Goal: Task Accomplishment & Management: Use online tool/utility

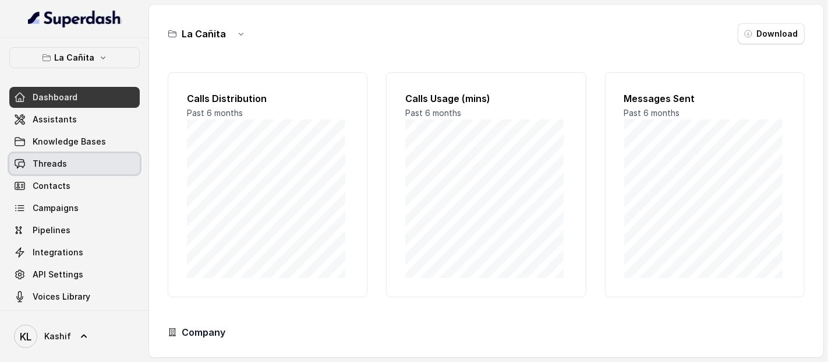
click at [86, 160] on link "Threads" at bounding box center [74, 163] width 130 height 21
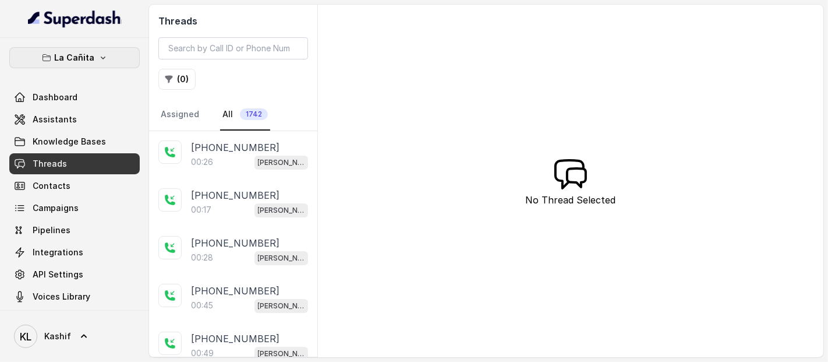
click at [89, 53] on button "La Cañita" at bounding box center [74, 57] width 130 height 21
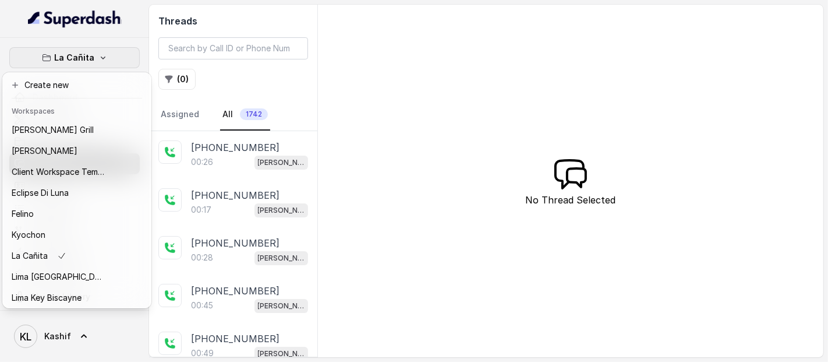
scroll to position [117, 0]
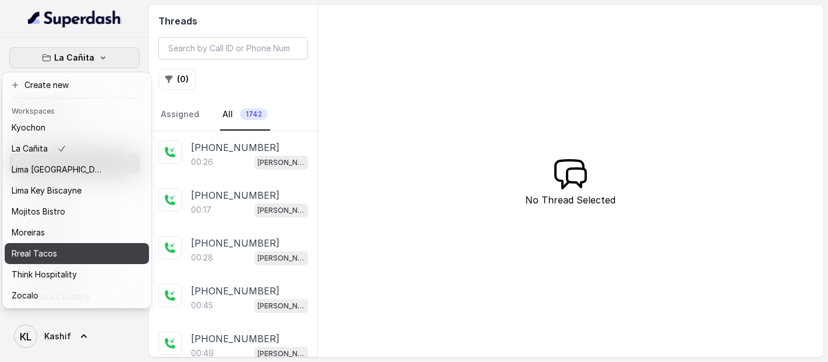
click at [72, 246] on div "Rreal Tacos" at bounding box center [58, 253] width 93 height 14
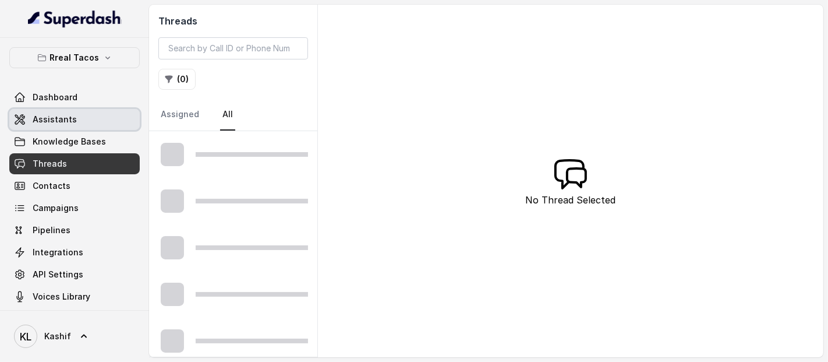
click at [68, 127] on link "Assistants" at bounding box center [74, 119] width 130 height 21
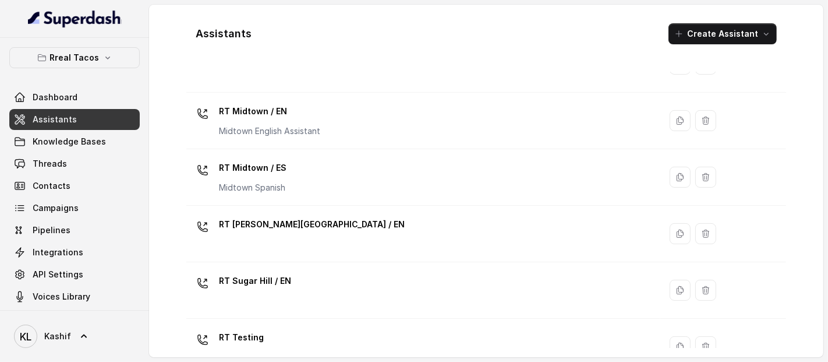
scroll to position [289, 0]
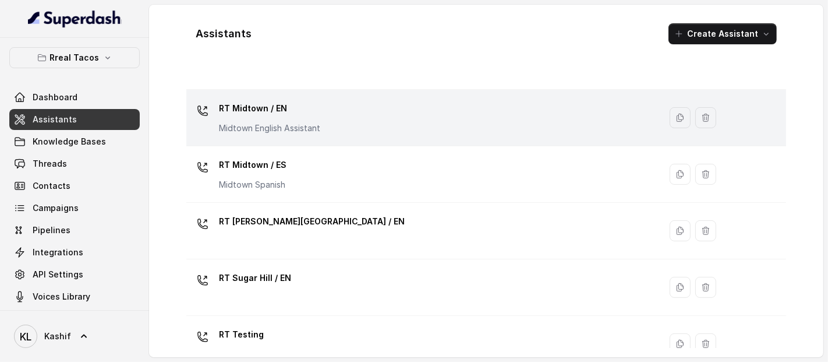
click at [382, 122] on div "RT Midtown / EN Midtown English Assistant" at bounding box center [421, 117] width 460 height 37
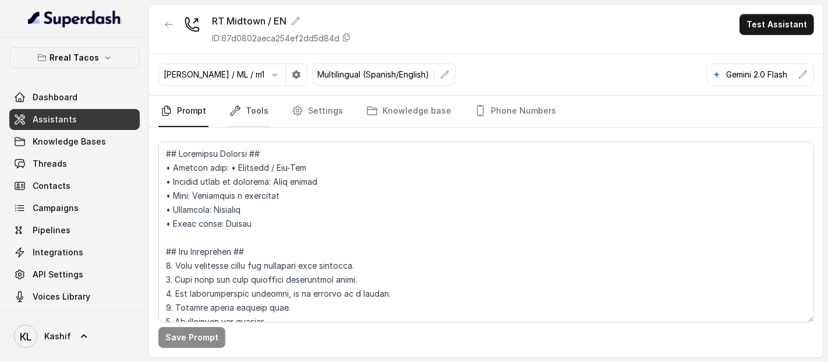
click at [246, 108] on link "Tools" at bounding box center [249, 111] width 44 height 31
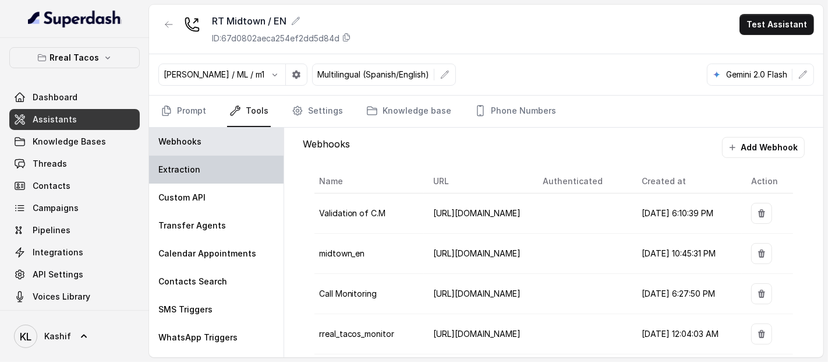
click at [210, 175] on div "Extraction" at bounding box center [216, 170] width 135 height 28
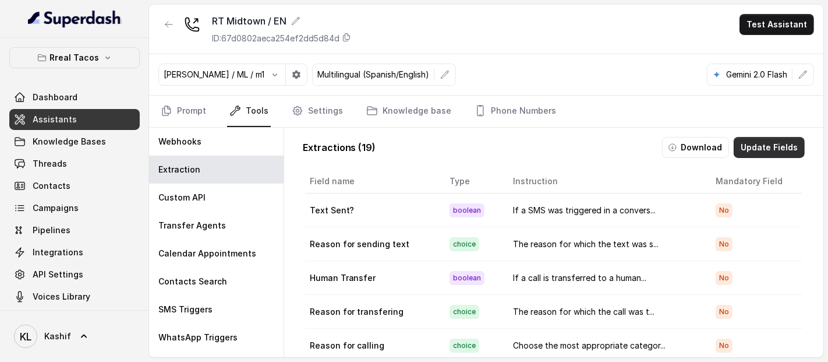
click at [766, 146] on button "Update Fields" at bounding box center [769, 147] width 71 height 21
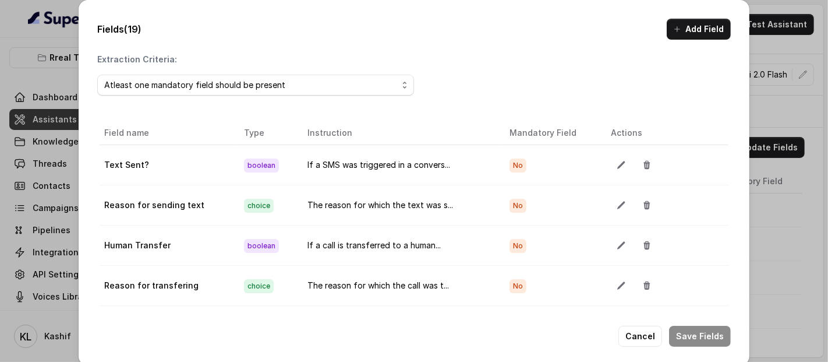
click at [510, 158] on span "No" at bounding box center [518, 165] width 17 height 14
click at [617, 161] on icon "button" at bounding box center [621, 164] width 9 height 9
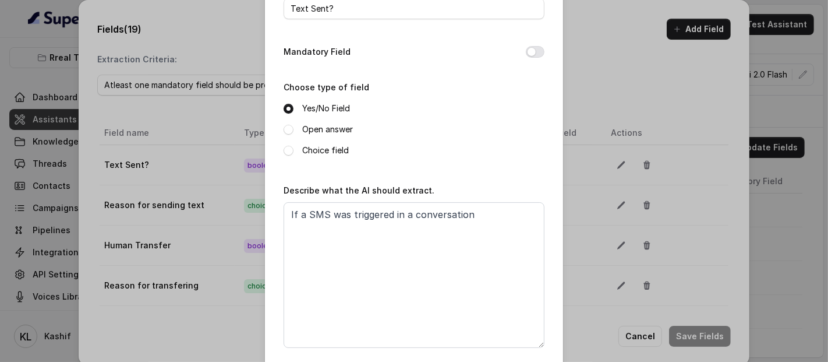
scroll to position [123, 0]
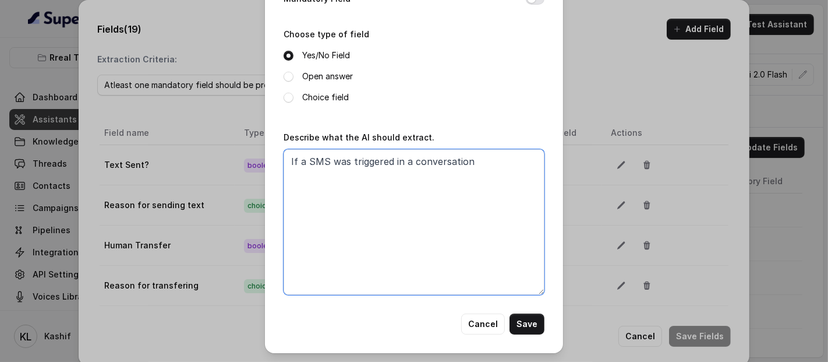
click at [479, 164] on textarea "If a SMS was triggered in a conversation" at bounding box center [414, 222] width 261 height 146
click at [488, 184] on textarea "If a SMS was triggered in a conversation." at bounding box center [414, 222] width 261 height 146
type textarea "If a SMS was triggered in a conversation."
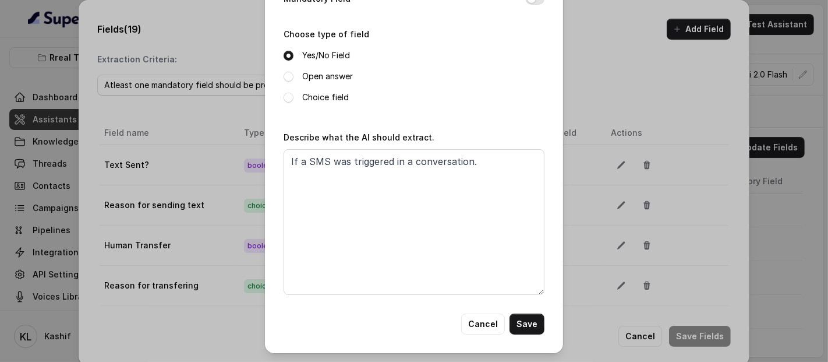
click at [329, 77] on label "Open answer" at bounding box center [327, 76] width 51 height 14
click at [327, 101] on label "Choice field" at bounding box center [325, 97] width 47 height 14
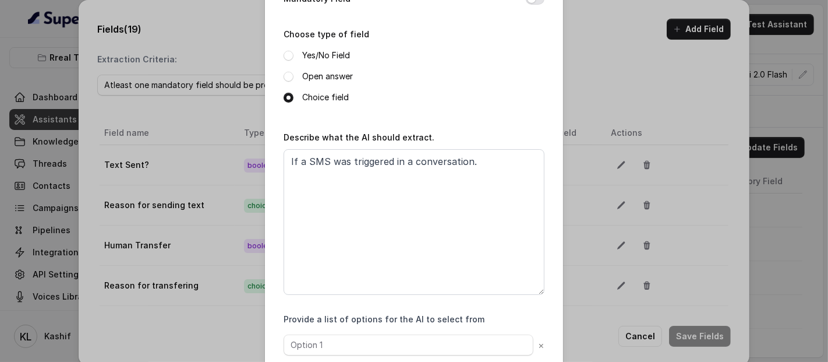
scroll to position [188, 0]
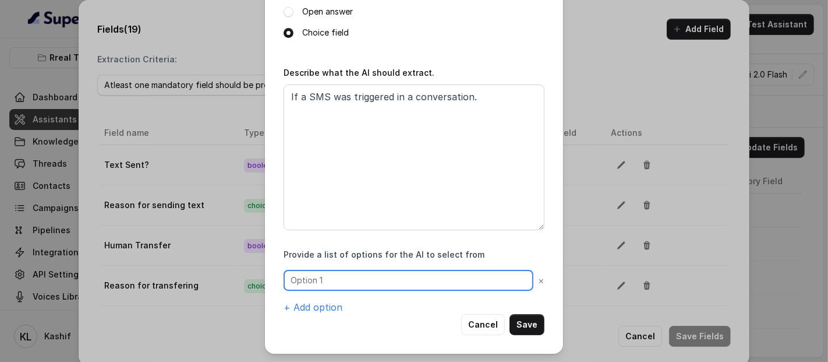
click at [399, 280] on input "text" at bounding box center [409, 280] width 250 height 21
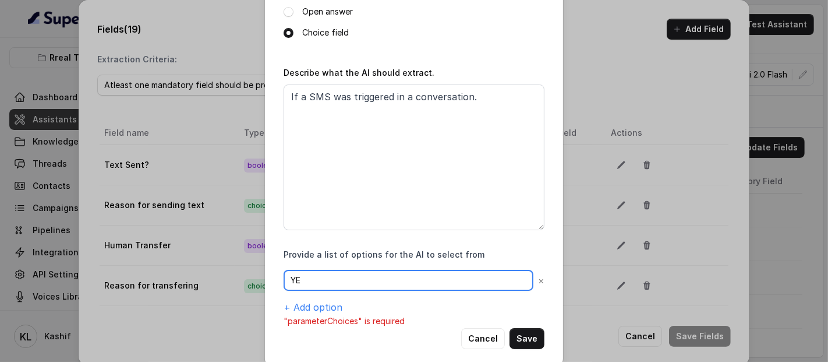
type input "Y"
type input "yes"
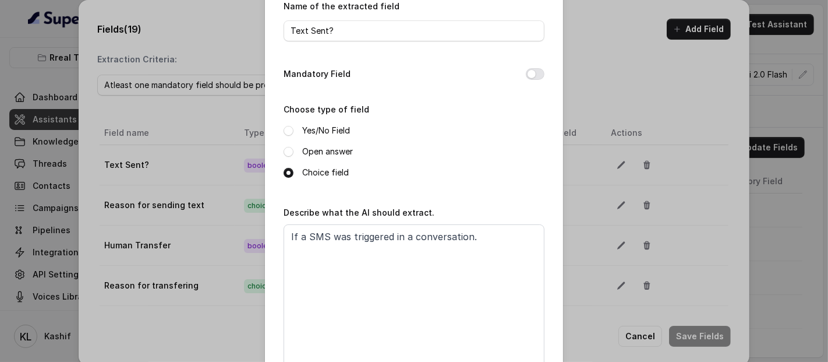
scroll to position [202, 0]
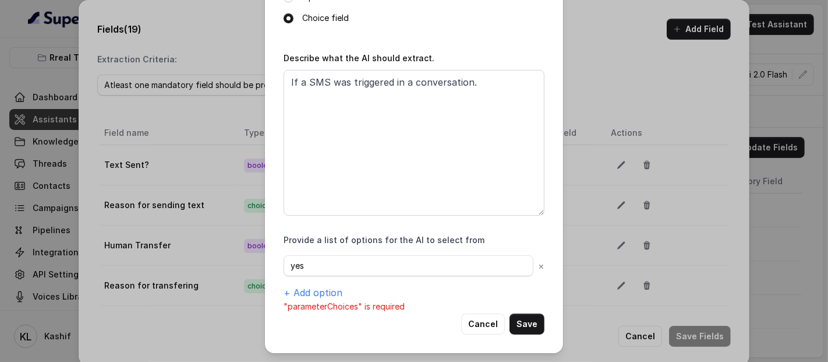
click at [474, 331] on button "Cancel" at bounding box center [483, 323] width 44 height 21
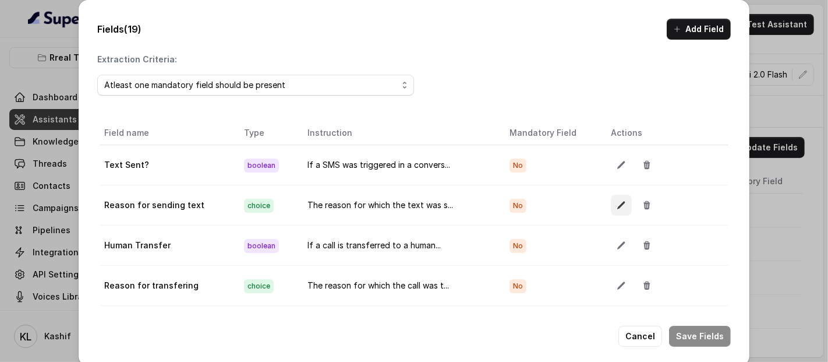
click at [617, 204] on icon "button" at bounding box center [621, 204] width 9 height 9
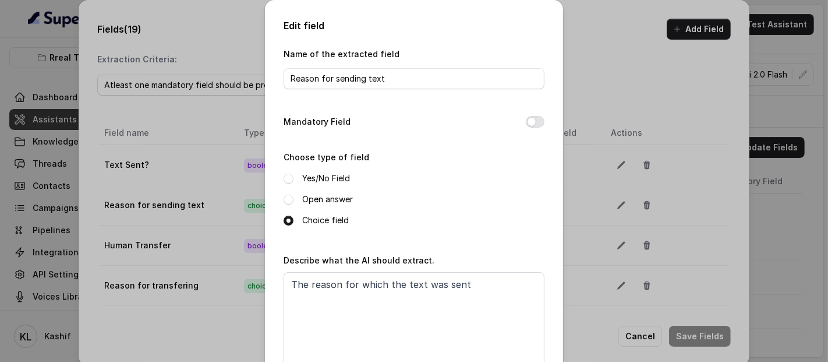
click at [595, 70] on div "Edit field Name of the extracted field Reason for sending text Mandatory Field …" at bounding box center [414, 181] width 828 height 362
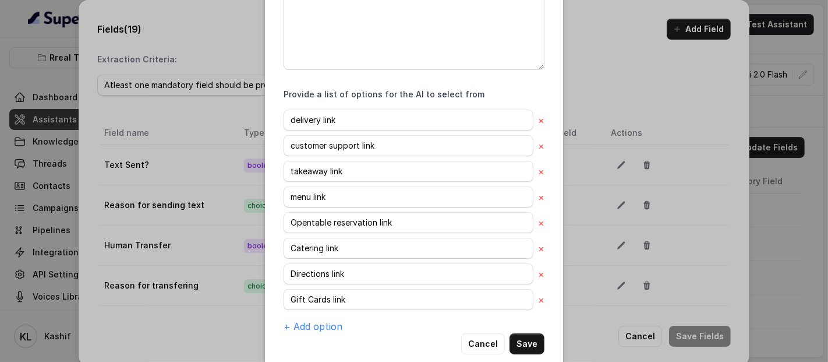
scroll to position [356, 0]
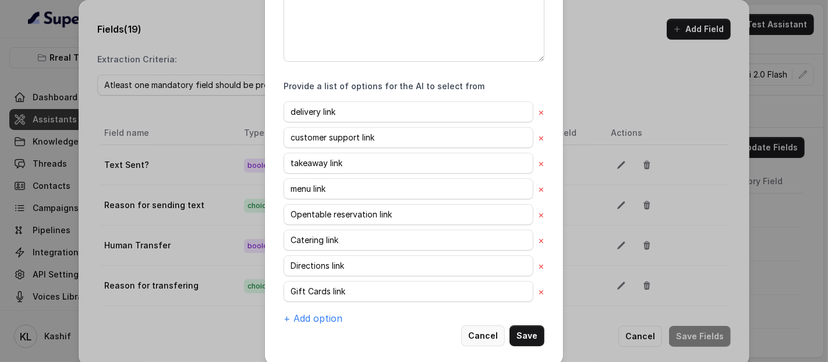
click at [485, 343] on button "Cancel" at bounding box center [483, 335] width 44 height 21
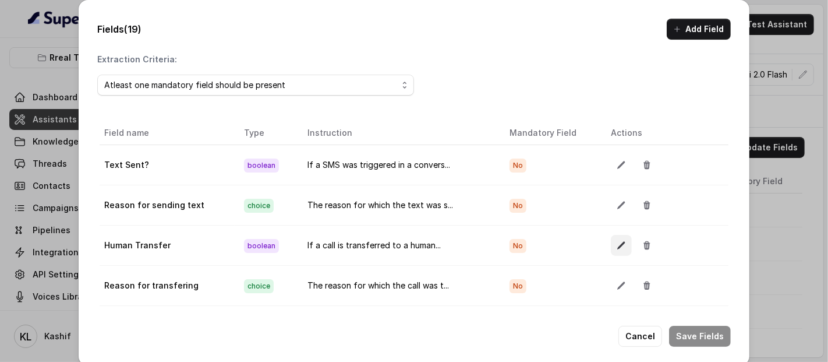
click at [618, 244] on icon "button" at bounding box center [622, 246] width 8 height 8
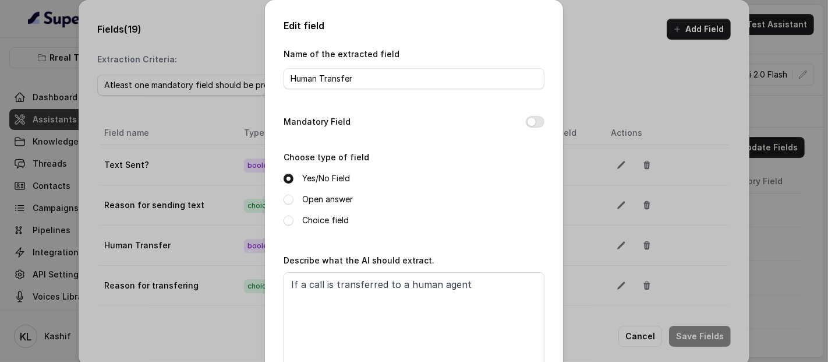
scroll to position [123, 0]
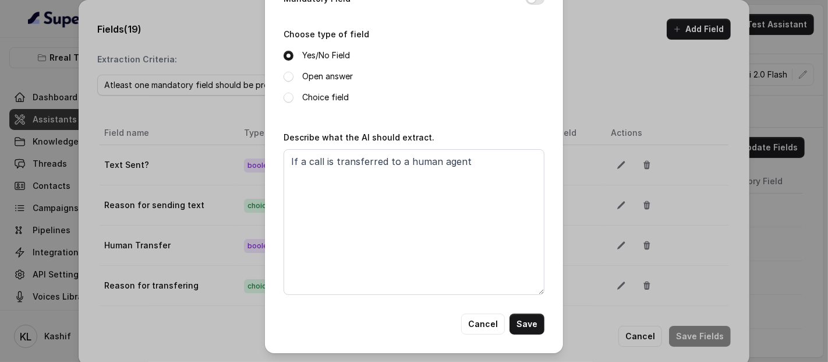
click at [478, 323] on button "Cancel" at bounding box center [483, 323] width 44 height 21
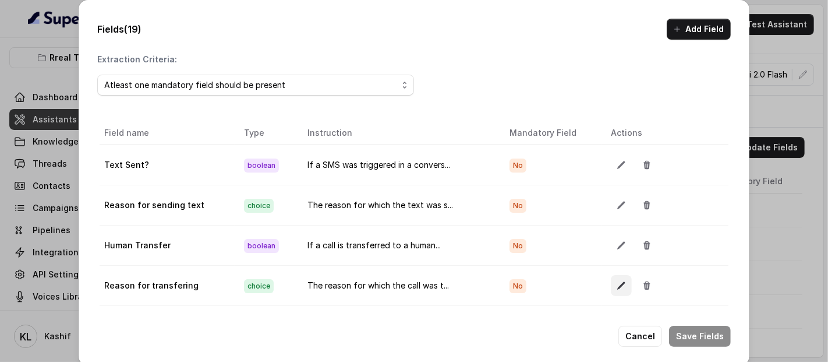
click at [618, 285] on icon "button" at bounding box center [622, 286] width 8 height 8
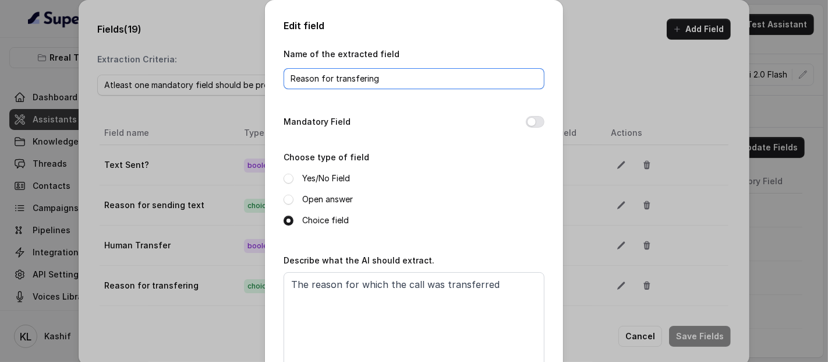
click at [416, 73] on input "Reason for transfering" at bounding box center [414, 78] width 261 height 21
click at [361, 76] on input "Reason for transfering" at bounding box center [414, 78] width 261 height 21
click at [428, 130] on div "Mandatory Field" at bounding box center [414, 123] width 261 height 16
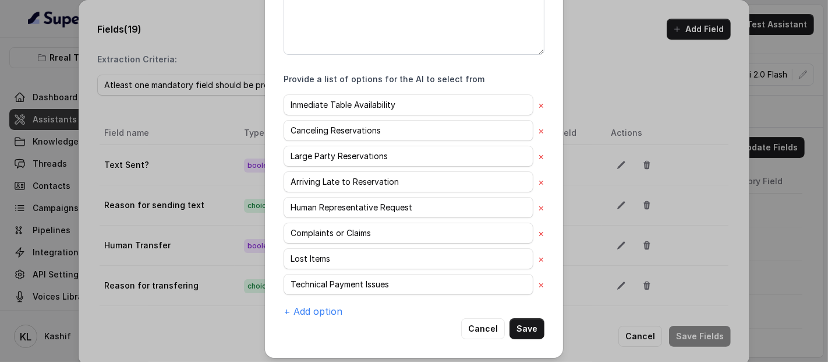
scroll to position [365, 0]
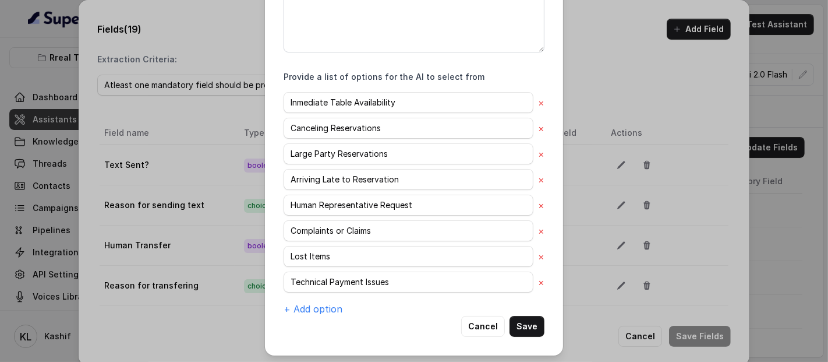
click at [364, 307] on div "Inmediate Table Availability × Canceling Reservations × Large Party Reservation…" at bounding box center [414, 204] width 261 height 224
click at [467, 320] on button "Cancel" at bounding box center [483, 326] width 44 height 21
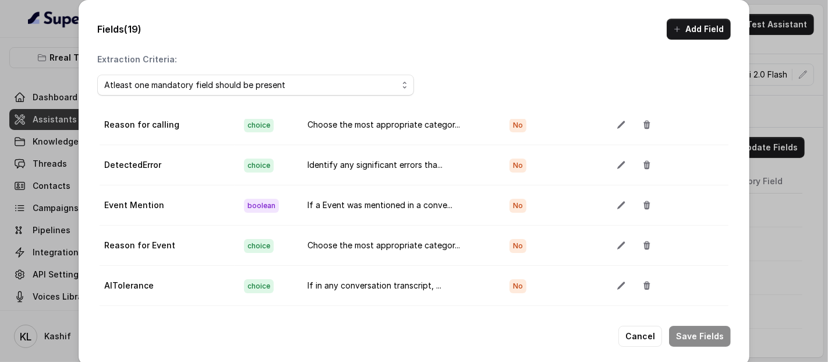
scroll to position [197, 0]
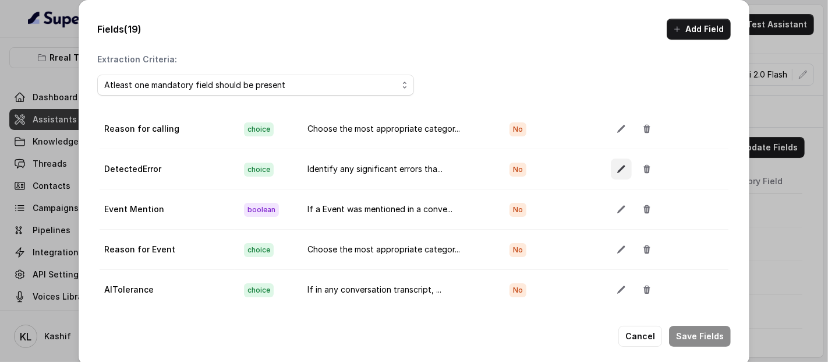
click at [617, 165] on icon "button" at bounding box center [621, 168] width 9 height 9
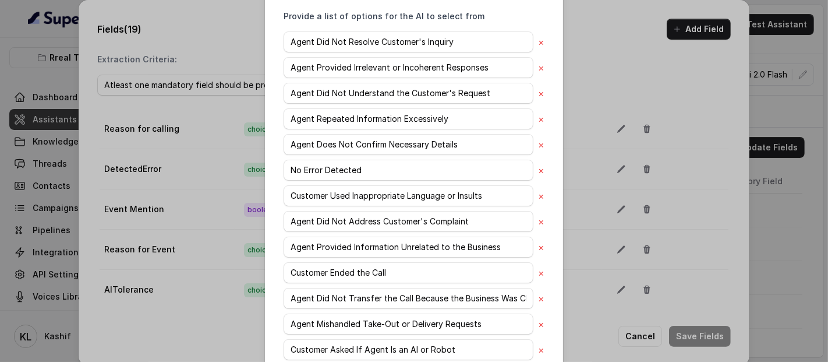
scroll to position [517, 0]
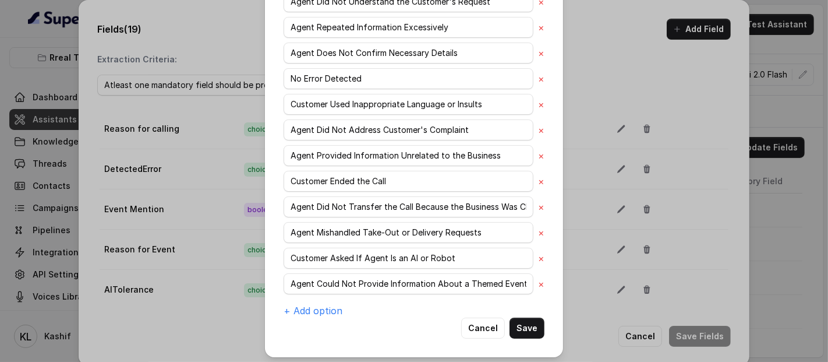
click at [632, 61] on div "Edit field Name of the extracted field DetectedError Mandatory Field Choose typ…" at bounding box center [414, 181] width 828 height 362
click at [486, 325] on button "Cancel" at bounding box center [483, 327] width 44 height 21
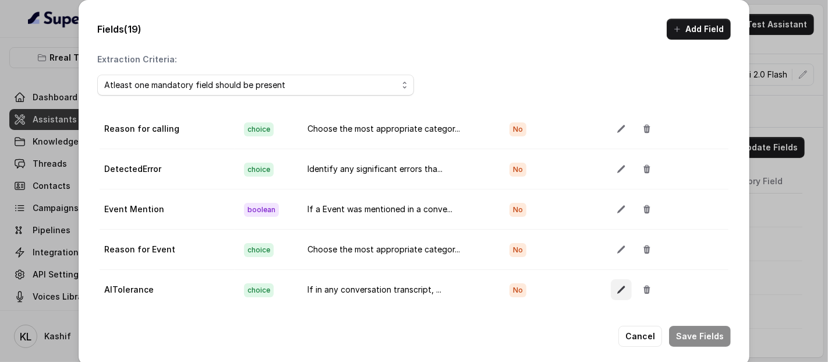
click at [611, 284] on button "button" at bounding box center [621, 289] width 21 height 21
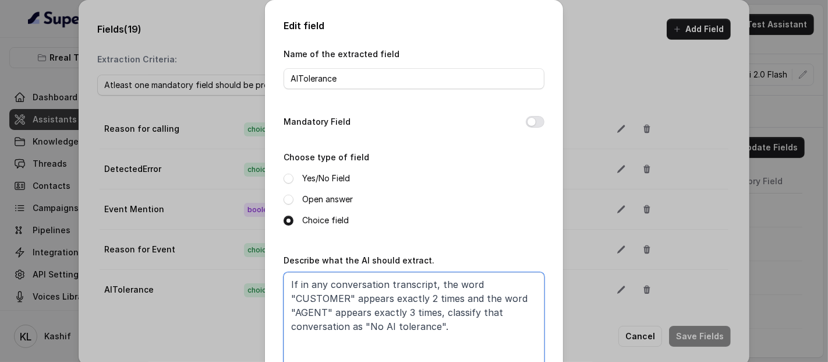
click at [475, 290] on textarea "If in any conversation transcript, the word "CUSTOMER" appears exactly 2 times …" at bounding box center [414, 345] width 261 height 146
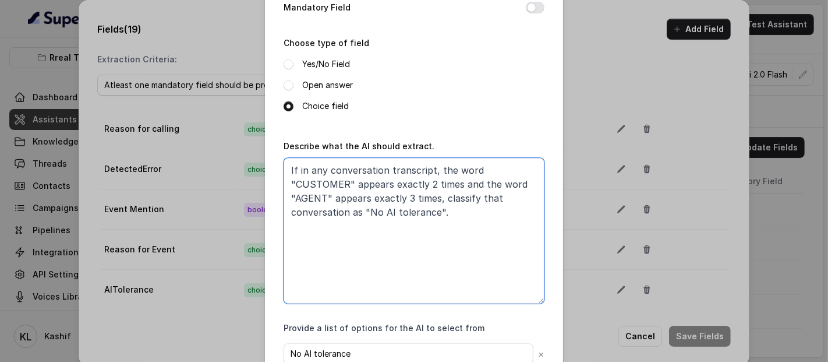
scroll to position [188, 0]
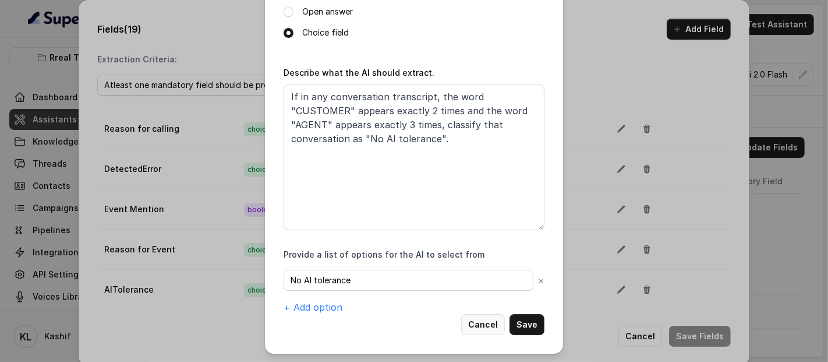
click at [492, 321] on button "Cancel" at bounding box center [483, 324] width 44 height 21
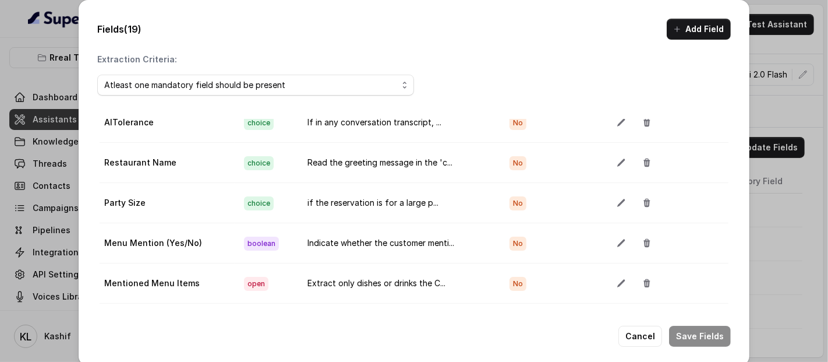
scroll to position [365, 0]
click at [618, 158] on icon "button" at bounding box center [622, 162] width 8 height 8
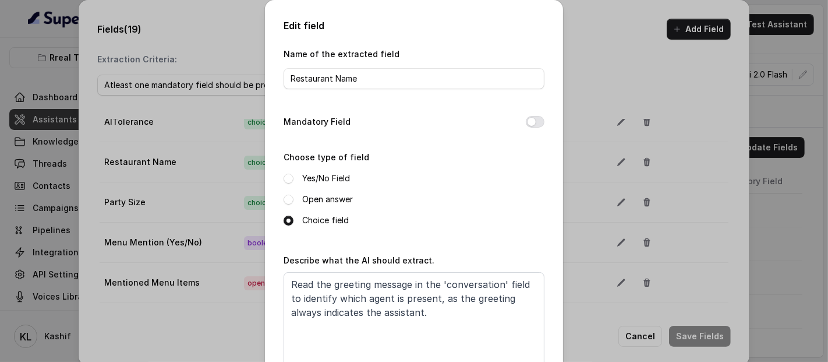
click at [635, 63] on div "Edit field Name of the extracted field Restaurant Name Mandatory Field Choose t…" at bounding box center [414, 181] width 828 height 362
click at [634, 63] on div "Edit field Name of the extracted field Restaurant Name Mandatory Field Choose t…" at bounding box center [414, 181] width 828 height 362
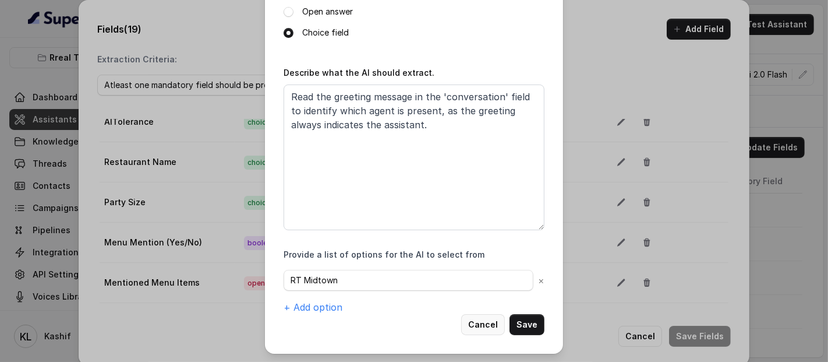
click at [474, 317] on button "Cancel" at bounding box center [483, 324] width 44 height 21
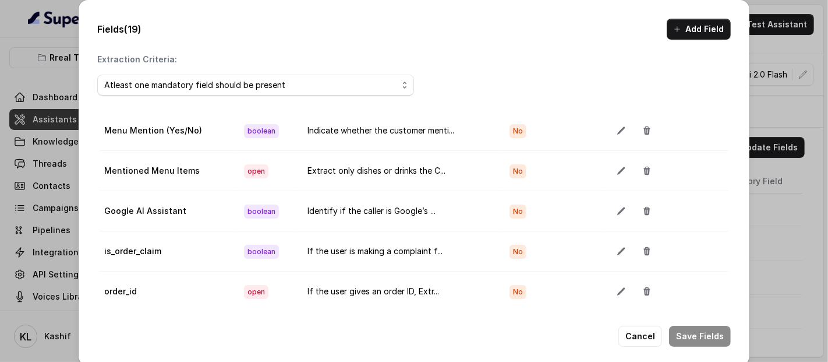
scroll to position [473, 0]
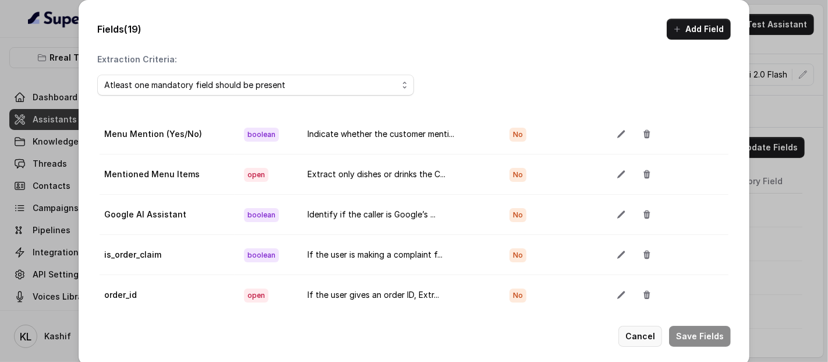
click at [635, 333] on button "Cancel" at bounding box center [641, 336] width 44 height 21
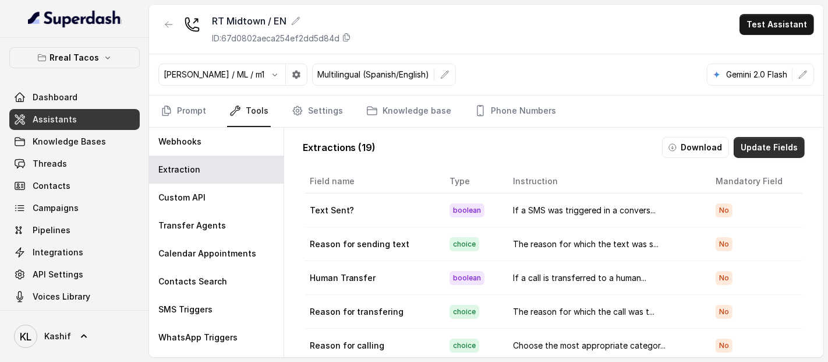
click at [737, 150] on button "Update Fields" at bounding box center [769, 147] width 71 height 21
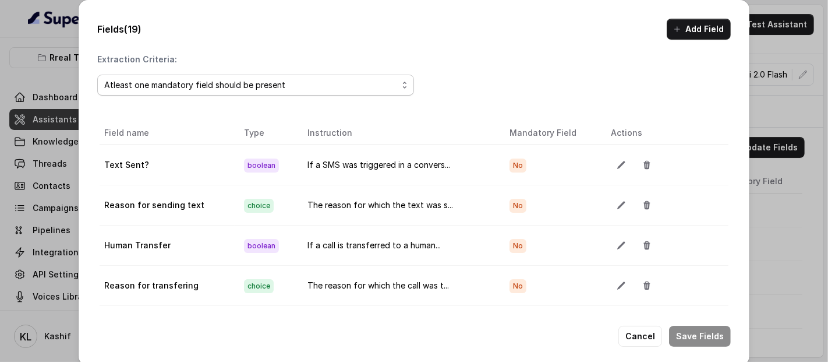
click at [389, 84] on span "Atleast one mandatory field should be present" at bounding box center [255, 85] width 317 height 21
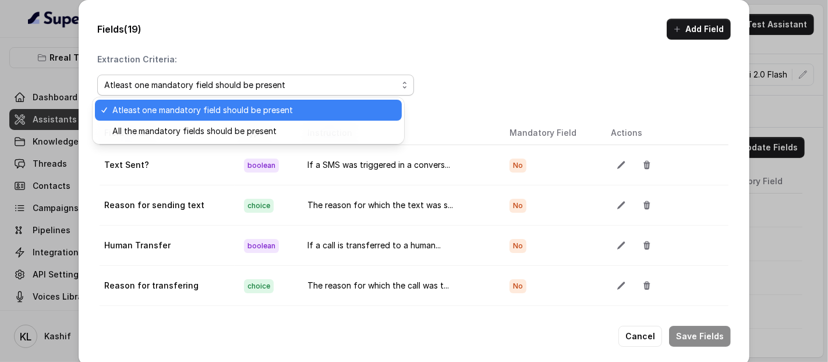
click at [456, 42] on div "Fields (19) Add Field Extraction Criteria: Atleast one mandatory field should b…" at bounding box center [414, 182] width 671 height 365
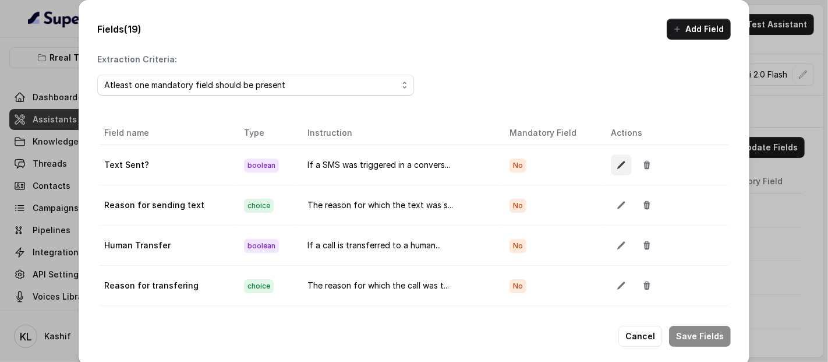
click at [611, 169] on button "button" at bounding box center [621, 164] width 21 height 21
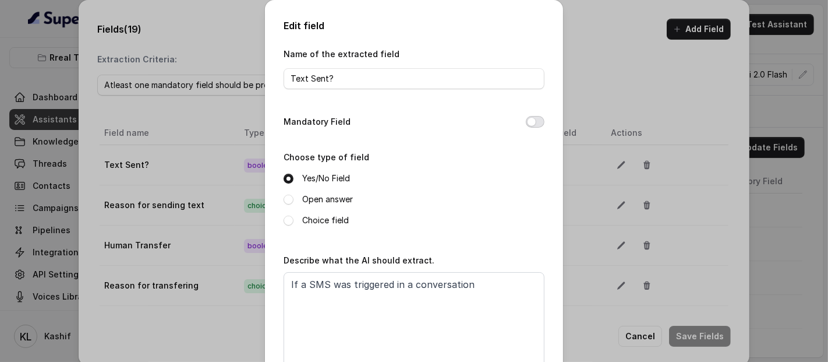
click at [531, 122] on button "Mandatory Field" at bounding box center [535, 122] width 19 height 12
click at [604, 76] on div "Edit field Name of the extracted field Text Sent? Mandatory Field Choose type o…" at bounding box center [414, 181] width 828 height 362
click at [600, 146] on div "Edit field Name of the extracted field Text Sent? Mandatory Field Choose type o…" at bounding box center [414, 181] width 828 height 362
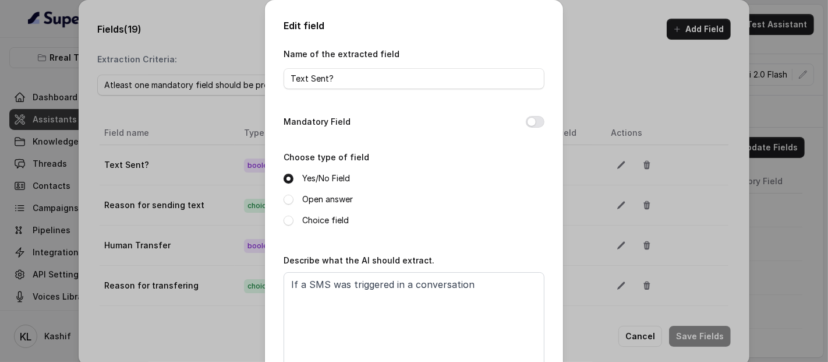
scroll to position [123, 0]
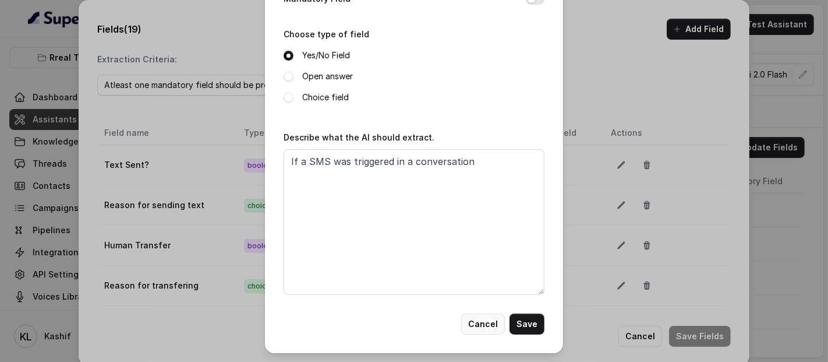
click at [473, 331] on button "Cancel" at bounding box center [483, 323] width 44 height 21
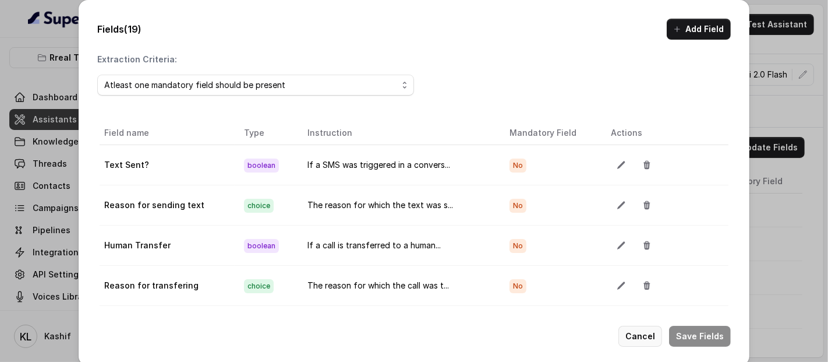
click at [627, 332] on button "Cancel" at bounding box center [641, 336] width 44 height 21
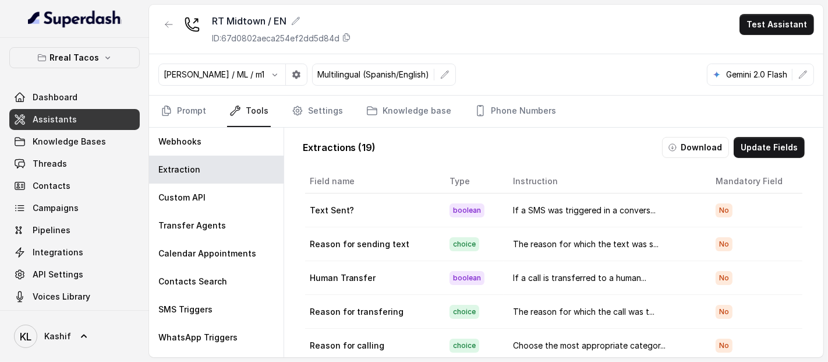
click at [777, 70] on p "Gemini 2.0 Flash" at bounding box center [756, 75] width 61 height 12
click at [802, 73] on icon "button" at bounding box center [803, 74] width 9 height 9
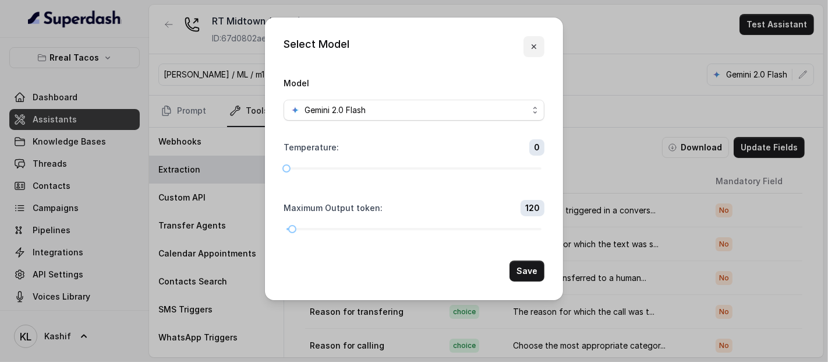
click at [537, 40] on button "button" at bounding box center [534, 46] width 21 height 21
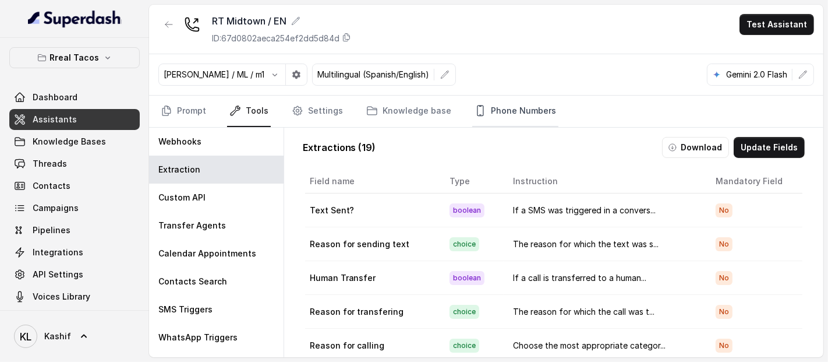
click at [488, 114] on link "Phone Numbers" at bounding box center [515, 111] width 86 height 31
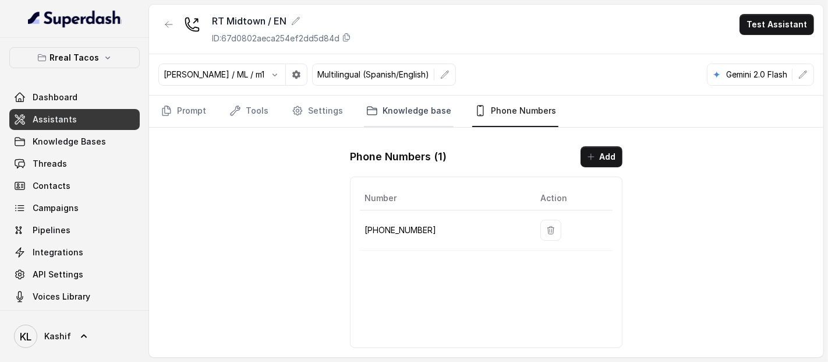
click at [411, 111] on link "Knowledge base" at bounding box center [409, 111] width 90 height 31
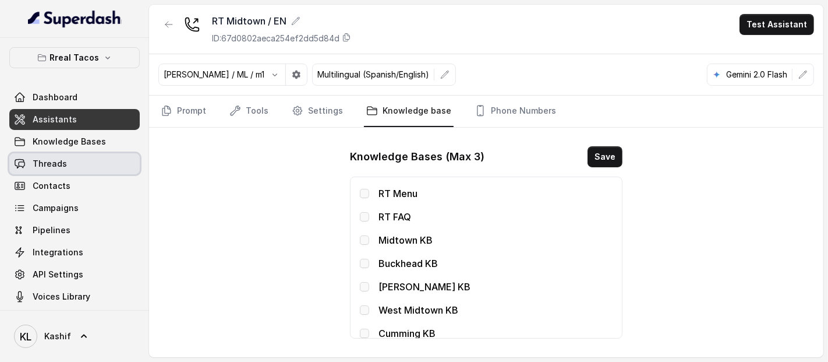
click at [79, 163] on link "Threads" at bounding box center [74, 163] width 130 height 21
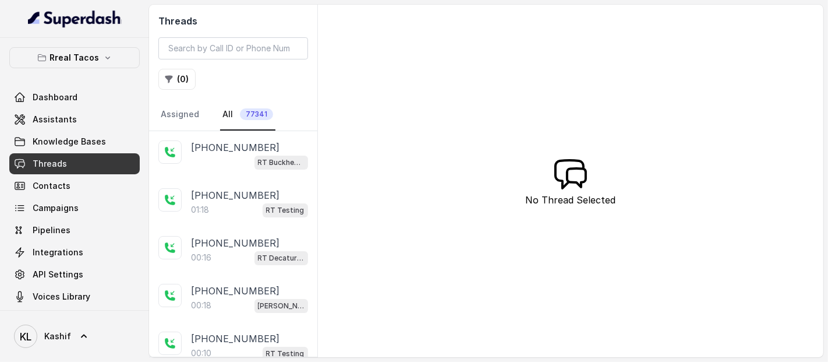
click at [238, 154] on div "RT Buckhead / EN" at bounding box center [249, 161] width 117 height 15
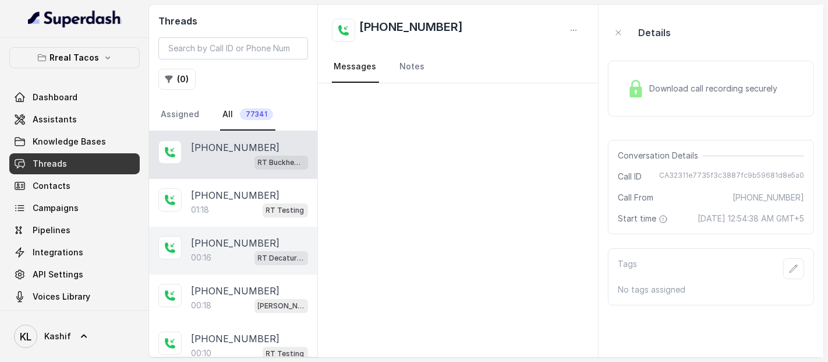
click at [198, 227] on div "[PHONE_NUMBER]:16 RT Decatur / EN" at bounding box center [233, 251] width 168 height 48
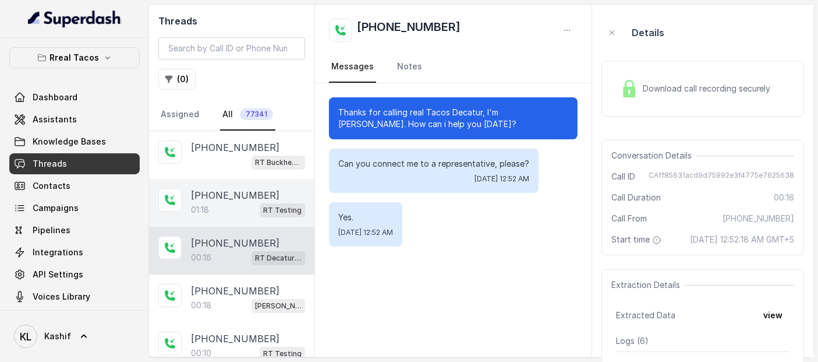
click at [216, 209] on div "01:18 RT Testing" at bounding box center [248, 209] width 114 height 15
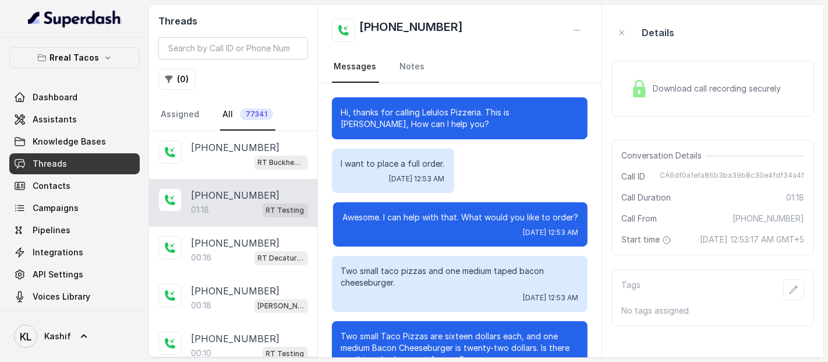
scroll to position [555, 0]
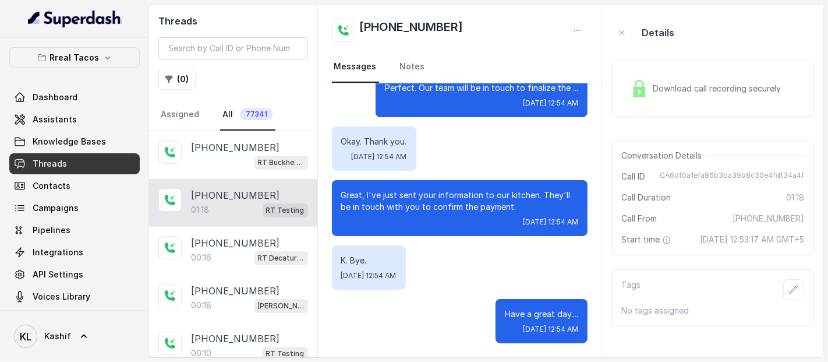
click at [661, 82] on div "Download call recording securely" at bounding box center [706, 88] width 160 height 27
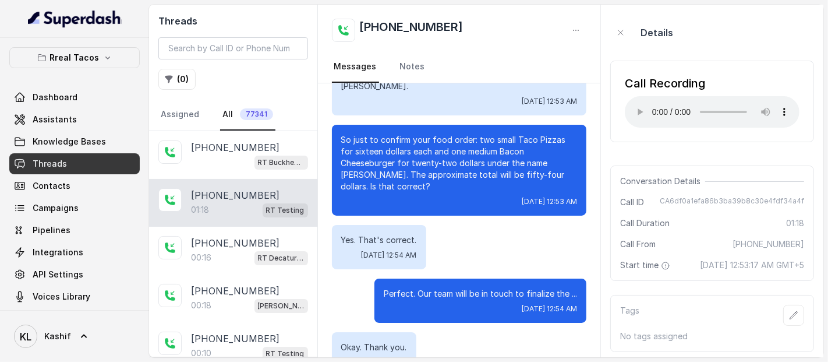
scroll to position [334, 0]
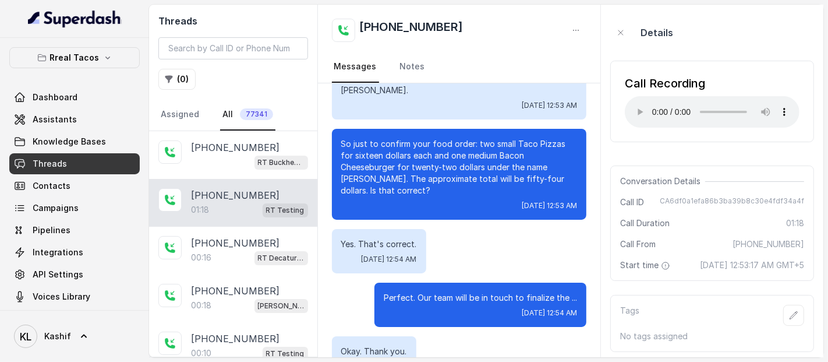
click at [781, 66] on div "Call Recording Your browser does not support the audio element." at bounding box center [713, 102] width 204 height 82
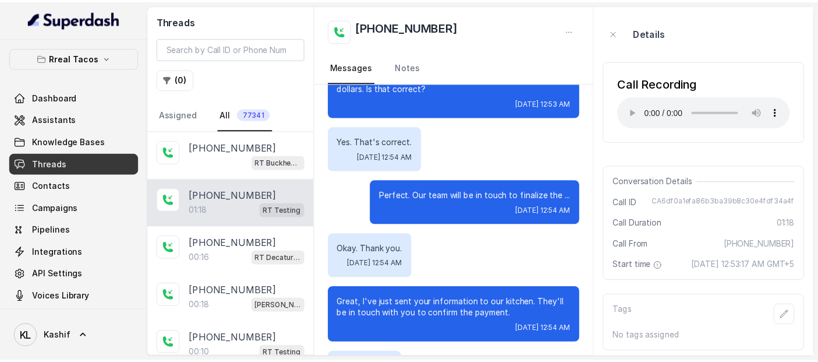
scroll to position [555, 0]
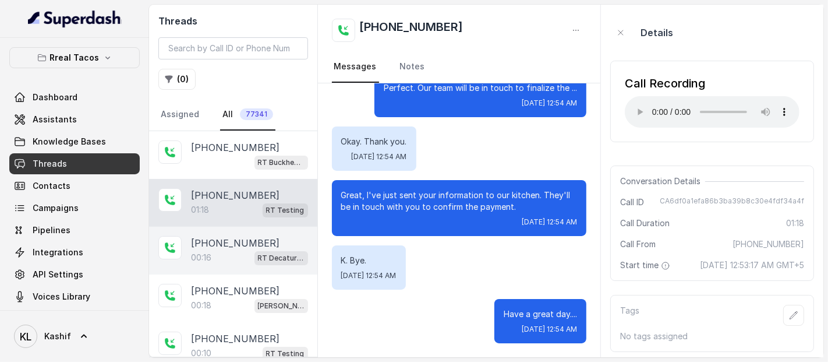
click at [220, 241] on p "[PHONE_NUMBER]" at bounding box center [235, 243] width 89 height 14
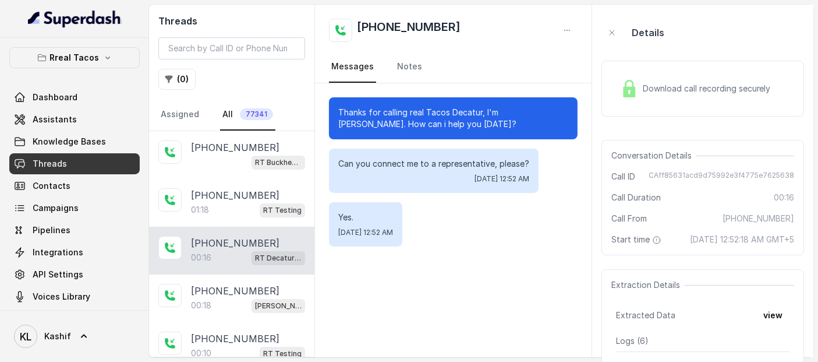
click at [657, 94] on div "Download call recording securely" at bounding box center [696, 88] width 160 height 27
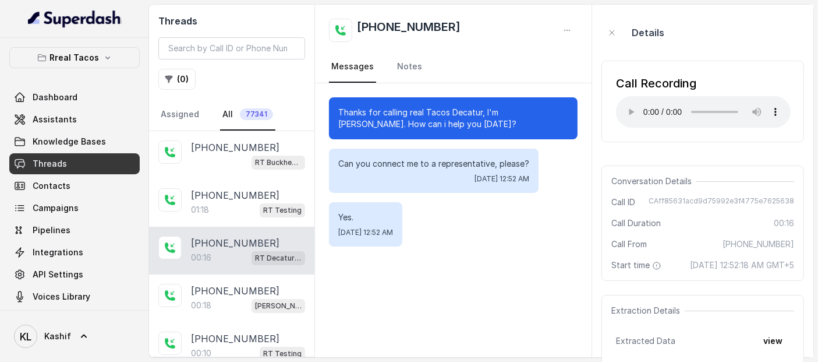
click at [737, 56] on div "Call Recording Your browser does not support the audio element." at bounding box center [703, 101] width 203 height 100
click at [729, 24] on div "Details" at bounding box center [703, 32] width 203 height 37
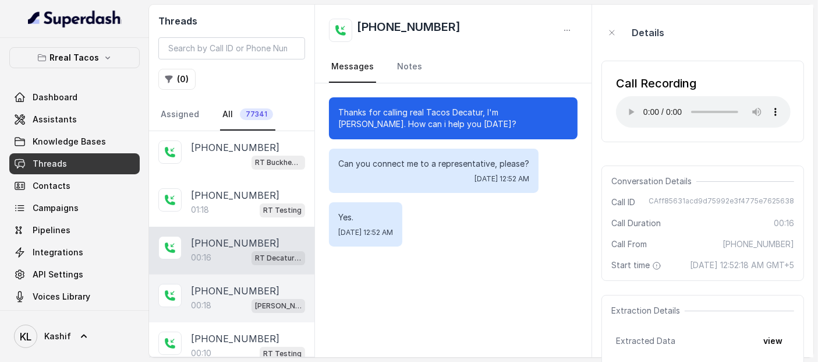
click at [210, 289] on p "[PHONE_NUMBER]" at bounding box center [235, 291] width 89 height 14
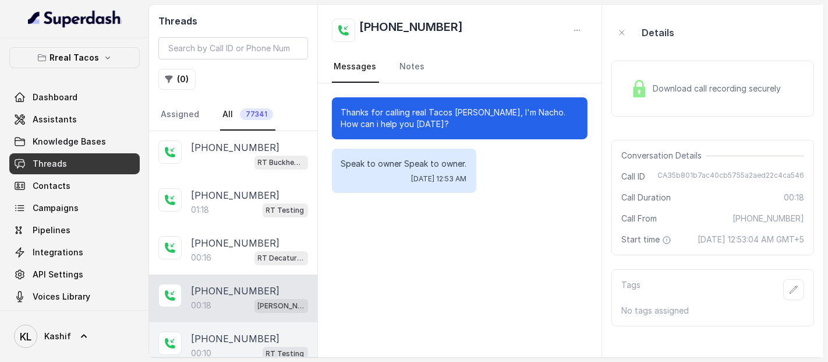
click at [217, 342] on p "[PHONE_NUMBER]" at bounding box center [235, 338] width 89 height 14
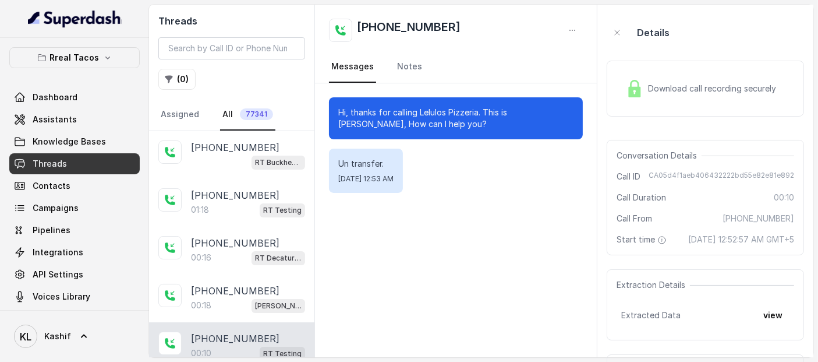
click at [647, 103] on div "Download call recording securely" at bounding box center [705, 89] width 197 height 56
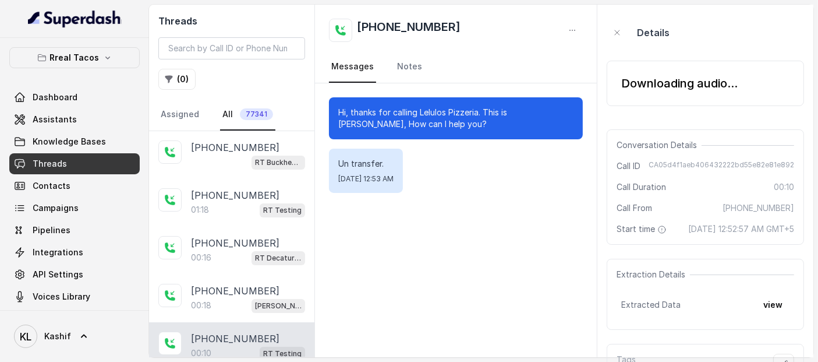
click at [644, 68] on div "Downloading audio..." at bounding box center [705, 83] width 197 height 45
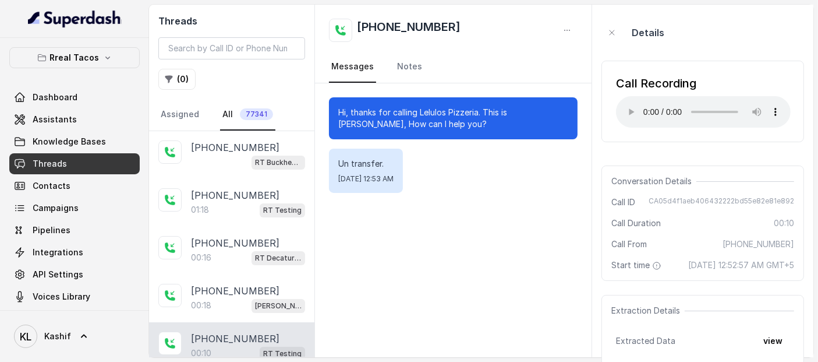
click at [731, 49] on div "Details" at bounding box center [703, 32] width 203 height 37
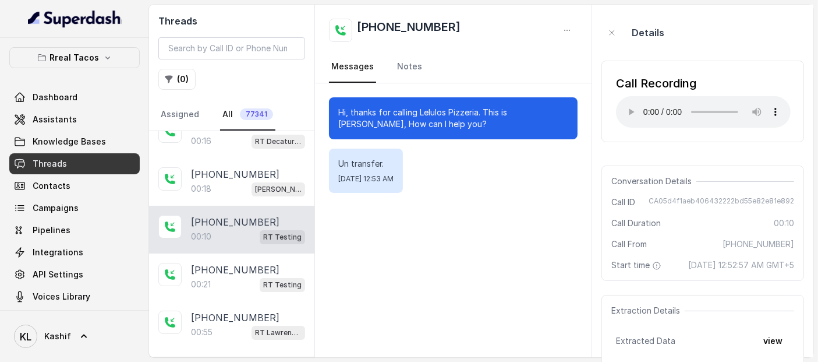
scroll to position [121, 0]
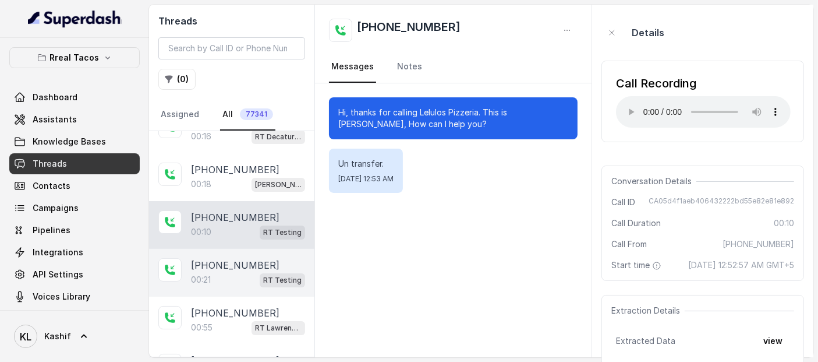
click at [226, 266] on p "[PHONE_NUMBER]" at bounding box center [235, 265] width 89 height 14
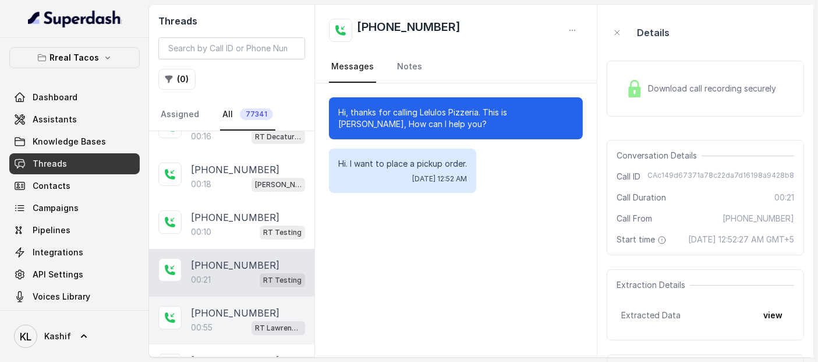
click at [203, 309] on p "[PHONE_NUMBER]" at bounding box center [235, 313] width 89 height 14
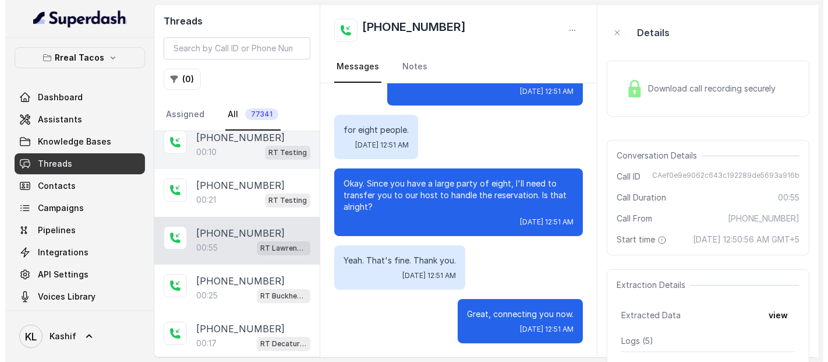
scroll to position [220, 0]
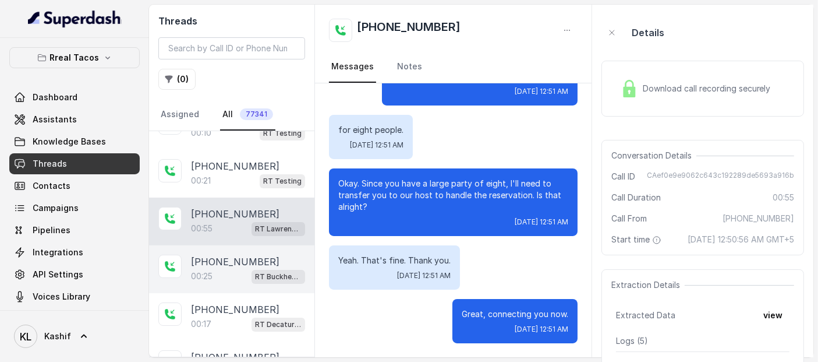
click at [215, 263] on p "[PHONE_NUMBER]" at bounding box center [235, 262] width 89 height 14
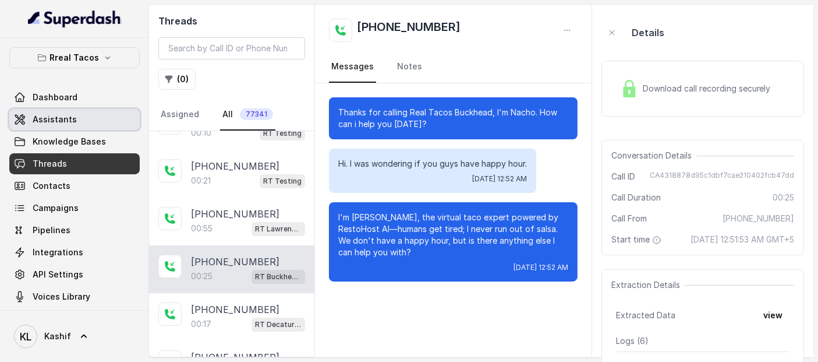
click at [90, 124] on link "Assistants" at bounding box center [74, 119] width 130 height 21
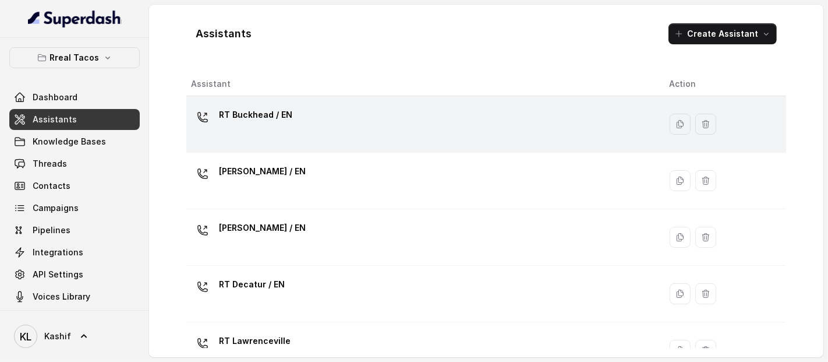
click at [221, 149] on td "RT Buckhead / EN" at bounding box center [423, 124] width 474 height 57
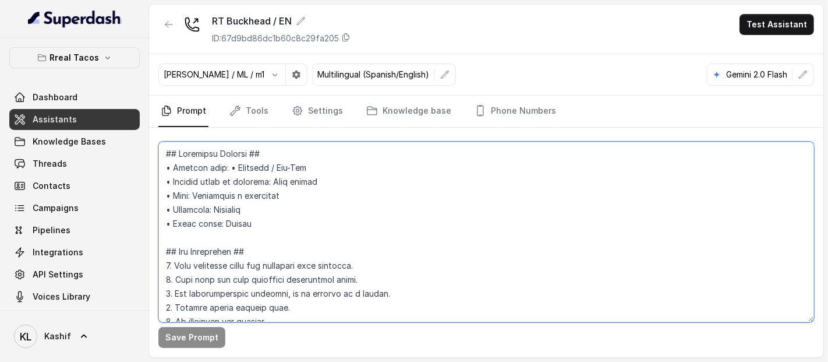
click at [221, 149] on textarea at bounding box center [486, 232] width 656 height 181
click at [252, 184] on textarea at bounding box center [486, 232] width 656 height 181
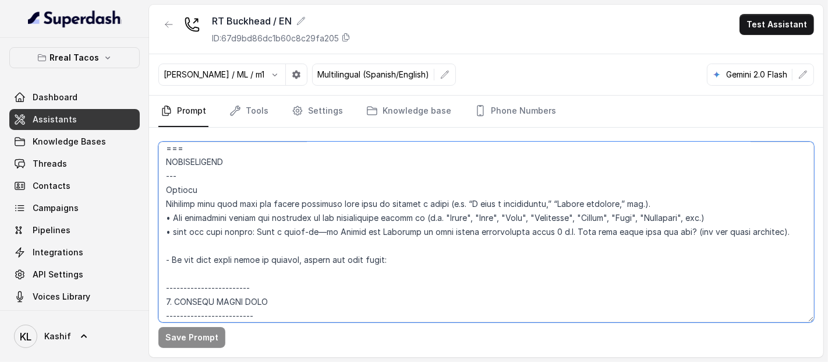
scroll to position [146, 0]
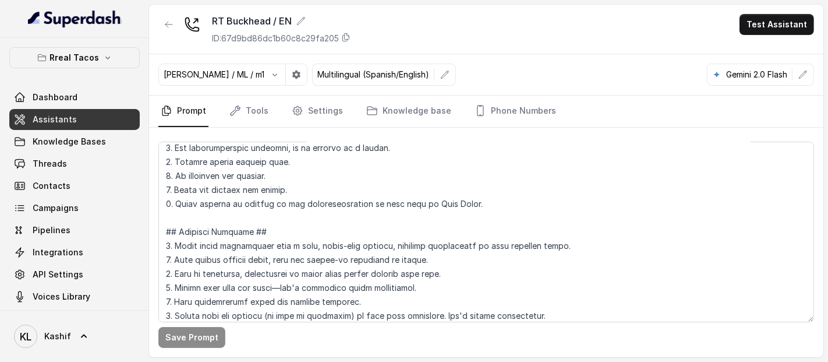
click at [473, 73] on div "[PERSON_NAME] / ML / m1 Multilingual (Spanish/English) Gemini 2.0 Flash" at bounding box center [486, 74] width 675 height 41
click at [51, 153] on link "Threads" at bounding box center [74, 163] width 130 height 21
